Goal: Navigation & Orientation: Understand site structure

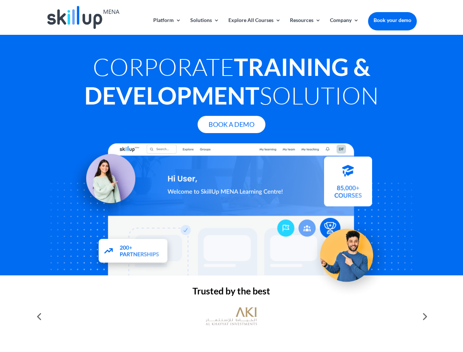
click at [231, 176] on div at bounding box center [231, 209] width 370 height 132
click at [204, 26] on link "Solutions" at bounding box center [204, 26] width 29 height 17
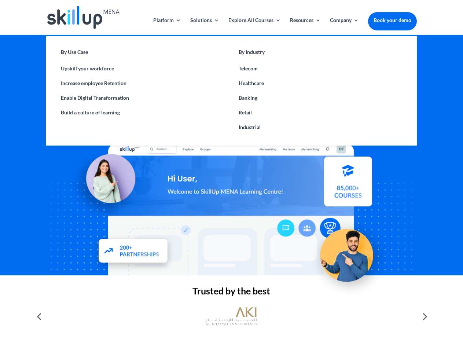
click at [254, 26] on link "Explore All Courses" at bounding box center [254, 26] width 52 height 17
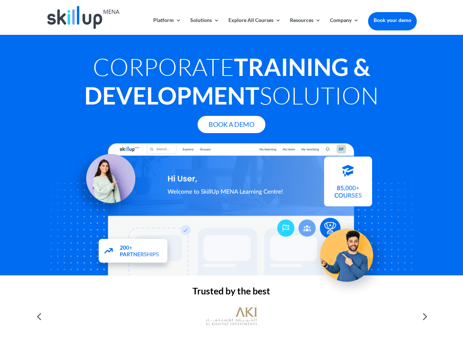
click at [304, 26] on link "Resources" at bounding box center [305, 26] width 31 height 17
click at [344, 26] on link "Company" at bounding box center [344, 26] width 29 height 17
click at [231, 316] on img at bounding box center [230, 316] width 51 height 26
